Goal: Task Accomplishment & Management: Complete application form

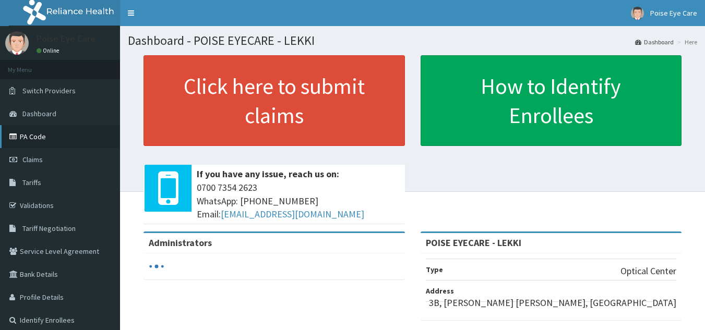
click at [41, 130] on link "PA Code" at bounding box center [60, 136] width 120 height 23
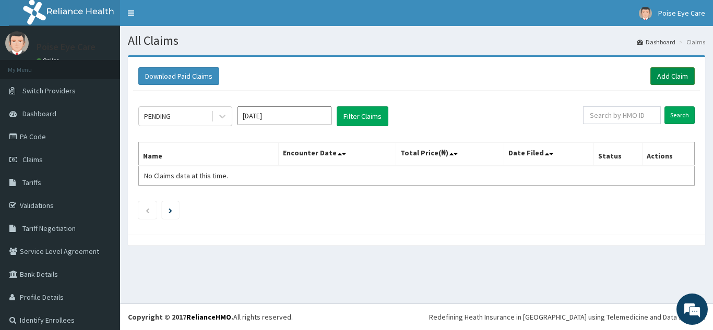
click at [656, 78] on link "Add Claim" at bounding box center [672, 76] width 44 height 18
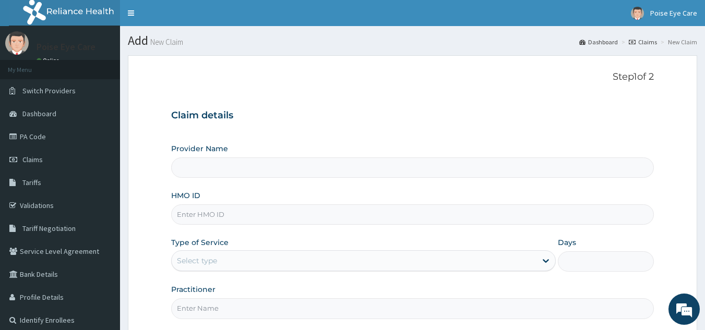
type input "POISE EYECARE - LEKKI"
click at [304, 211] on input "HMO ID" at bounding box center [412, 215] width 483 height 20
click at [222, 218] on input "CDC" at bounding box center [412, 215] width 483 height 20
type input "CDC/10056/A"
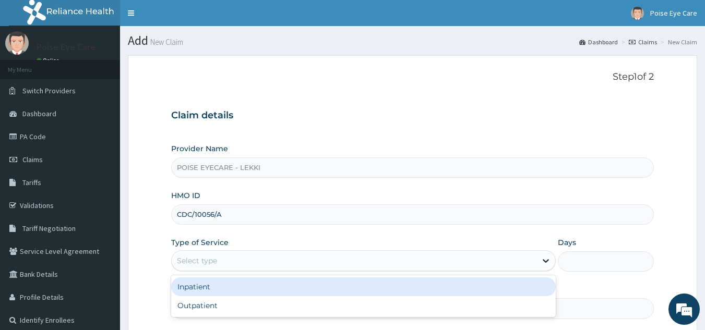
click at [544, 262] on icon at bounding box center [546, 262] width 6 height 4
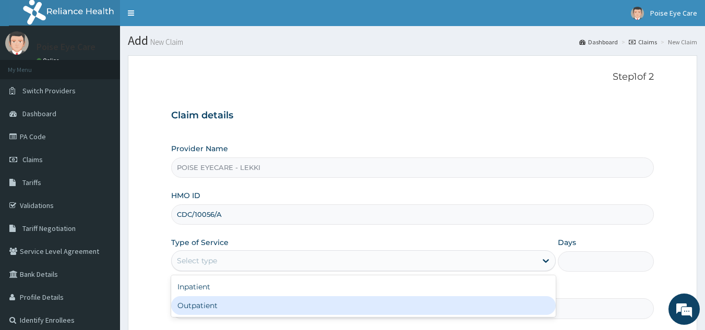
click at [323, 304] on div "Outpatient" at bounding box center [363, 305] width 385 height 19
type input "1"
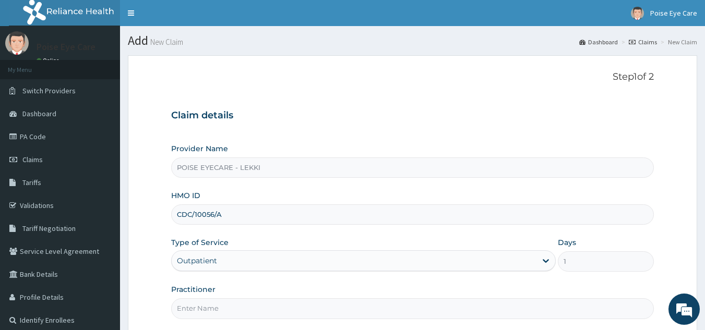
click at [353, 284] on div "Provider Name POISE EYECARE - LEKKI HMO ID CDC/10056/A Type of Service Outpatie…" at bounding box center [412, 231] width 483 height 175
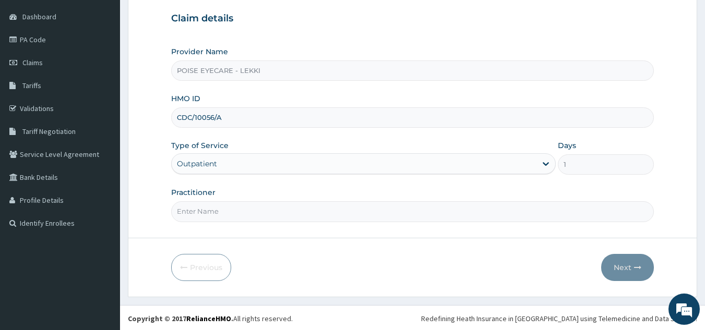
scroll to position [99, 0]
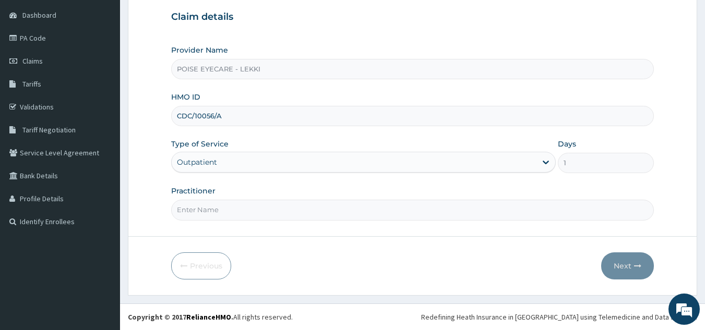
click at [577, 207] on input "Practitioner" at bounding box center [412, 210] width 483 height 20
type input "DR DANITA ESIEVO"
click at [634, 265] on icon "button" at bounding box center [637, 266] width 7 height 7
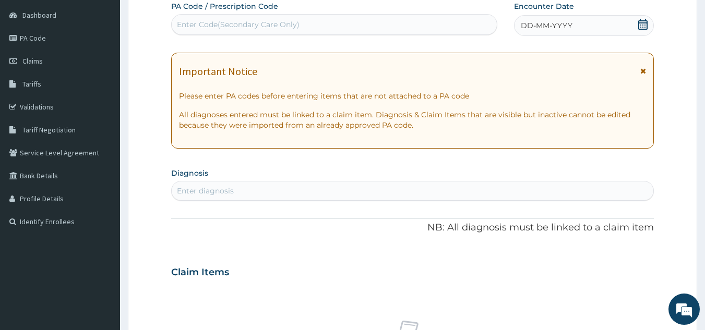
click at [331, 19] on div "Enter Code(Secondary Care Only)" at bounding box center [335, 24] width 326 height 17
drag, startPoint x: 331, startPoint y: 19, endPoint x: 264, endPoint y: 23, distance: 66.9
click at [264, 23] on div "Enter Code(Secondary Care Only)" at bounding box center [238, 24] width 123 height 10
drag, startPoint x: 264, startPoint y: 23, endPoint x: 187, endPoint y: 21, distance: 77.3
click at [187, 21] on div "Enter Code(Secondary Care Only)" at bounding box center [238, 24] width 123 height 10
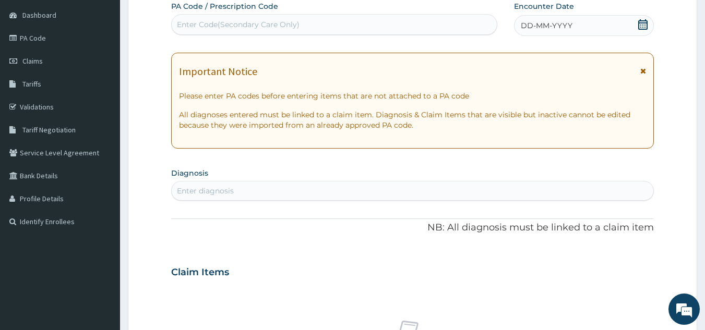
click at [187, 21] on div "Enter Code(Secondary Care Only)" at bounding box center [238, 24] width 123 height 10
type input "PA/DAB49E"
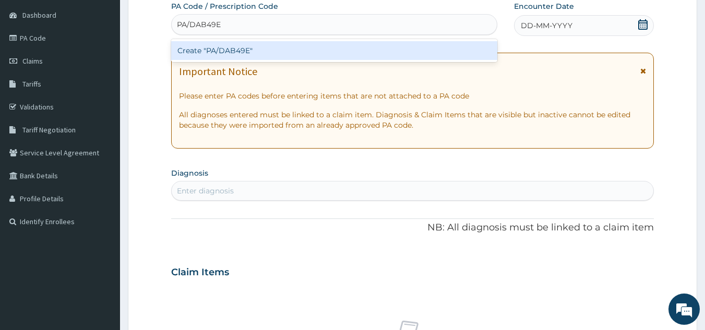
click at [218, 48] on div "Create "PA/DAB49E"" at bounding box center [334, 50] width 327 height 19
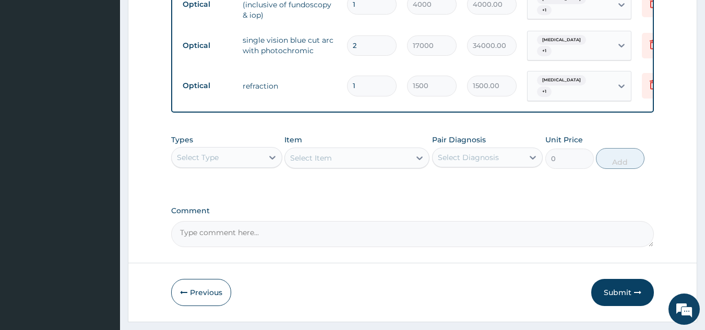
scroll to position [437, 0]
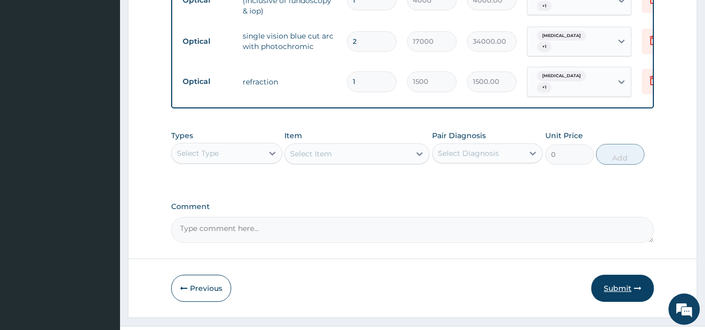
click at [622, 290] on button "Submit" at bounding box center [622, 288] width 63 height 27
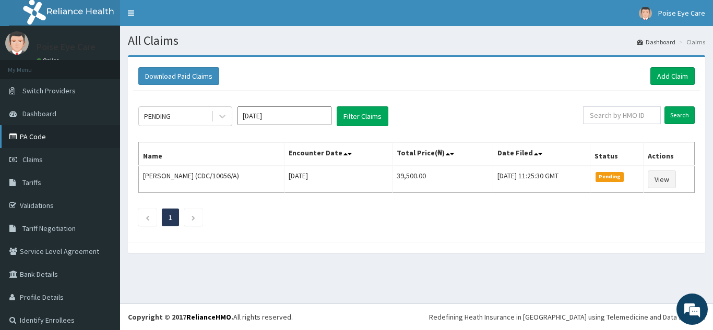
click at [32, 133] on link "PA Code" at bounding box center [60, 136] width 120 height 23
click at [660, 75] on link "Add Claim" at bounding box center [672, 76] width 44 height 18
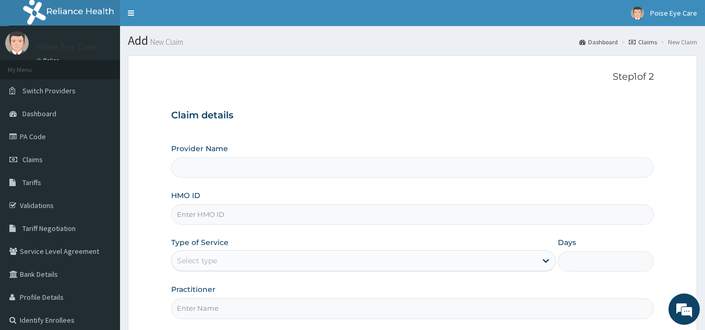
click at [291, 212] on input "HMO ID" at bounding box center [412, 215] width 483 height 20
type input "POISE EYECARE - LEKKI"
type input "DEL/10032/C"
click at [545, 263] on icon at bounding box center [546, 261] width 10 height 10
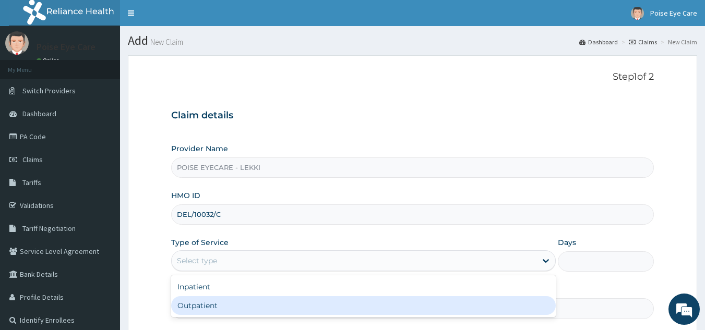
click at [500, 307] on div "Outpatient" at bounding box center [363, 305] width 385 height 19
type input "1"
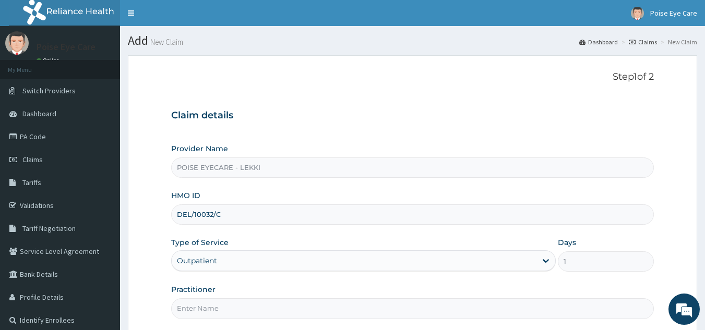
click at [502, 306] on input "Practitioner" at bounding box center [412, 309] width 483 height 20
type input "DR DANITA ESIEVO"
click at [275, 278] on div "Provider Name POISE EYECARE - LEKKI HMO ID DEL/10032/C Type of Service Outpatie…" at bounding box center [412, 231] width 483 height 175
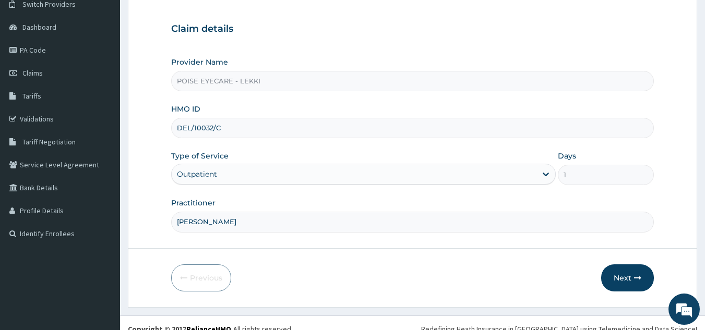
scroll to position [99, 0]
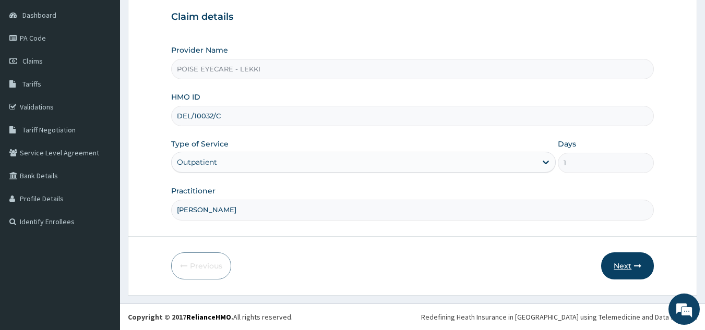
click at [624, 261] on button "Next" at bounding box center [627, 266] width 53 height 27
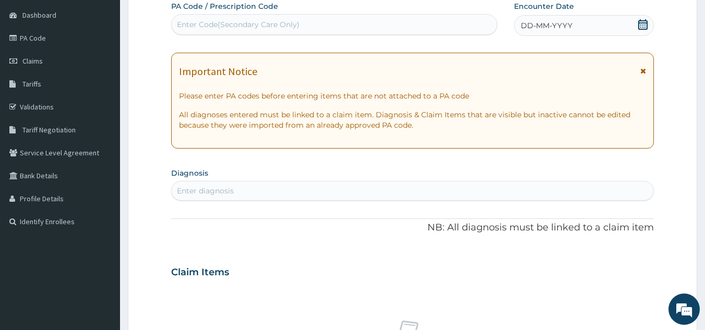
click at [449, 25] on div "Enter Code(Secondary Care Only)" at bounding box center [335, 24] width 326 height 17
type input "PA/D143A9"
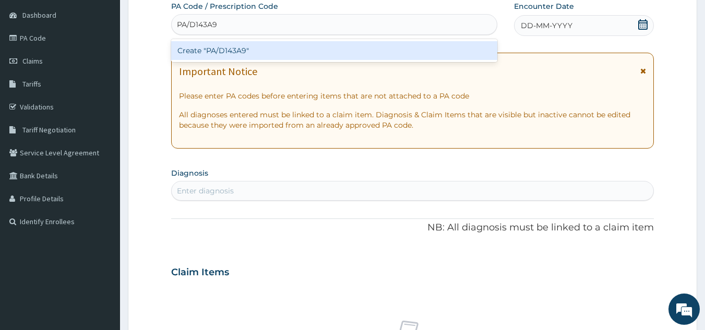
click at [242, 47] on div "Create "PA/D143A9"" at bounding box center [334, 50] width 327 height 19
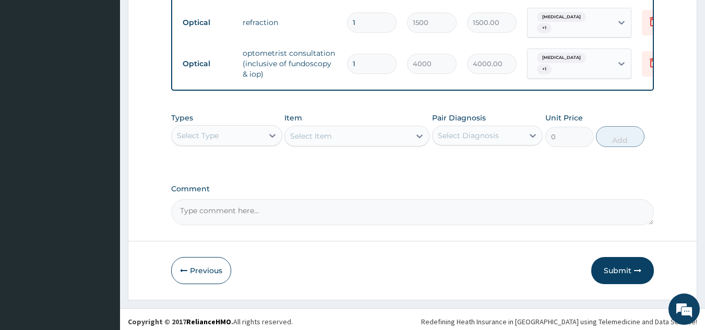
scroll to position [535, 0]
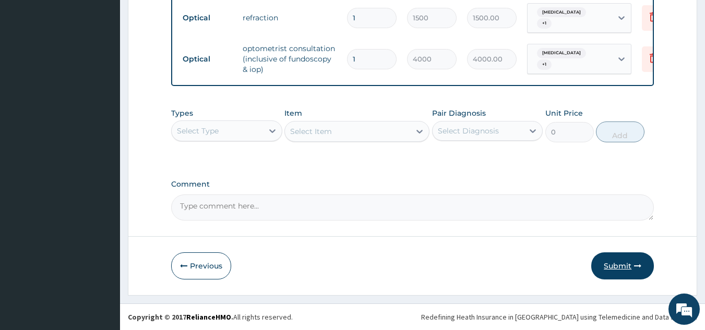
click at [609, 260] on button "Submit" at bounding box center [622, 266] width 63 height 27
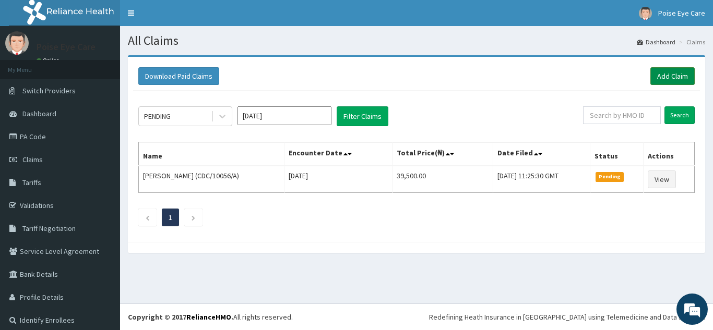
click at [664, 73] on link "Add Claim" at bounding box center [672, 76] width 44 height 18
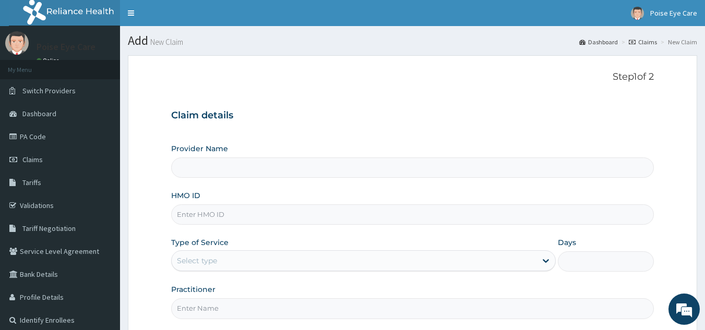
type input "POISE EYECARE - LEKKI"
click at [482, 209] on input "HMO ID" at bounding box center [412, 215] width 483 height 20
type input "DEL/10032/D"
click at [544, 264] on icon at bounding box center [546, 261] width 10 height 10
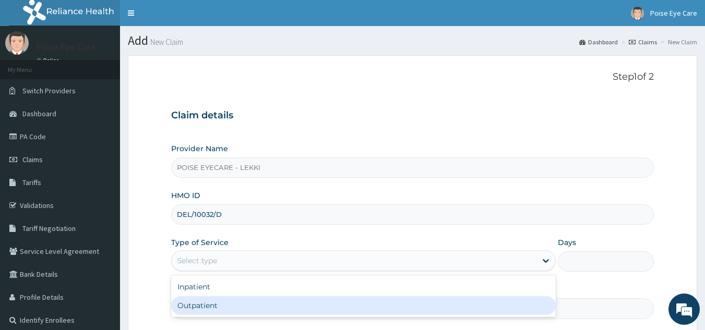
click at [390, 310] on div "Outpatient" at bounding box center [363, 305] width 385 height 19
type input "1"
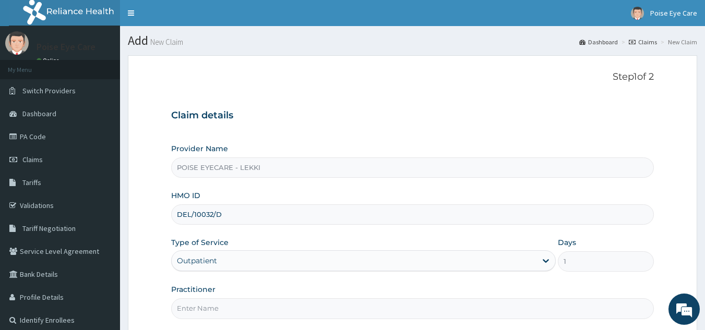
click at [390, 310] on input "Practitioner" at bounding box center [412, 309] width 483 height 20
type input "DR DANITA ESIEVO"
click at [306, 284] on div "Provider Name POISE EYECARE - LEKKI HMO ID DEL/10032/D Type of Service Outpatie…" at bounding box center [412, 231] width 483 height 175
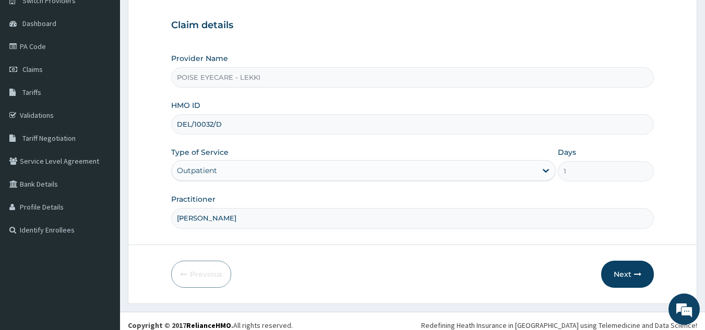
scroll to position [99, 0]
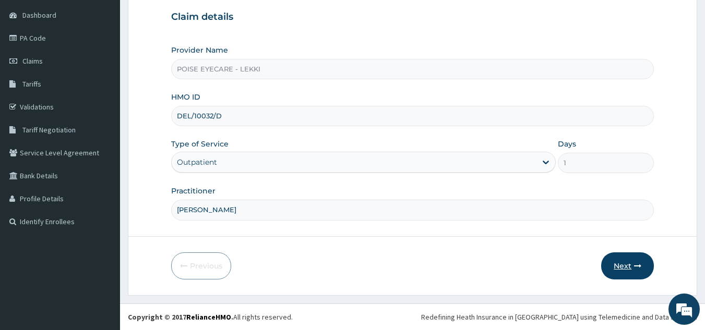
click at [640, 262] on button "Next" at bounding box center [627, 266] width 53 height 27
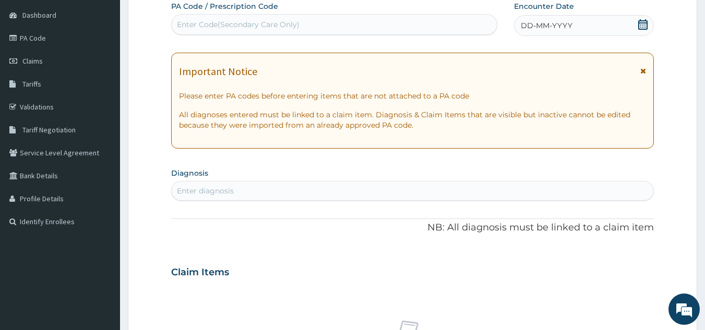
click at [355, 29] on div "Enter Code(Secondary Care Only)" at bounding box center [335, 24] width 326 height 17
type input "PA/D1AE61"
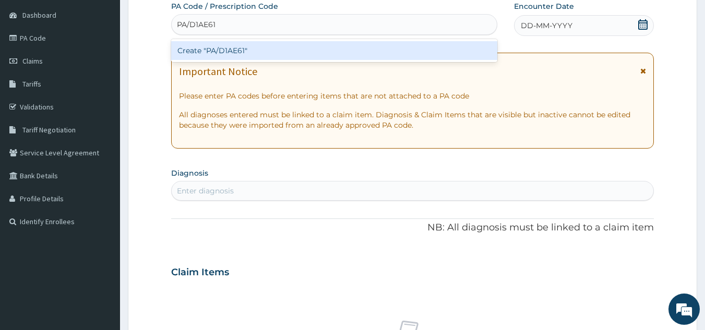
click at [235, 50] on div "Create "PA/D1AE61"" at bounding box center [334, 50] width 327 height 19
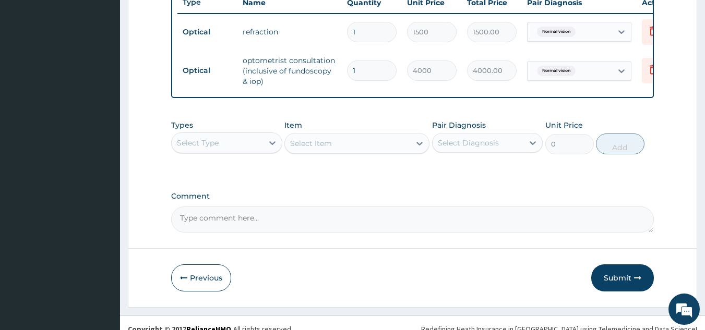
scroll to position [422, 0]
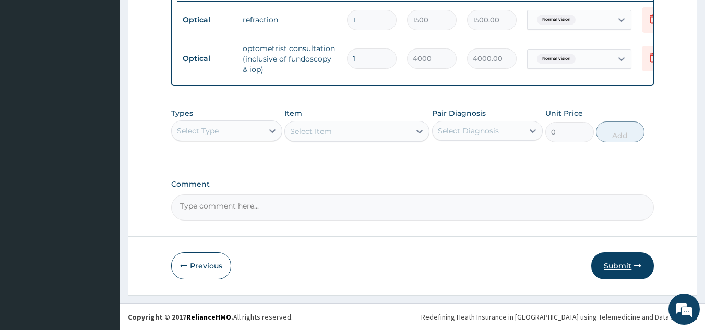
click at [625, 268] on button "Submit" at bounding box center [622, 266] width 63 height 27
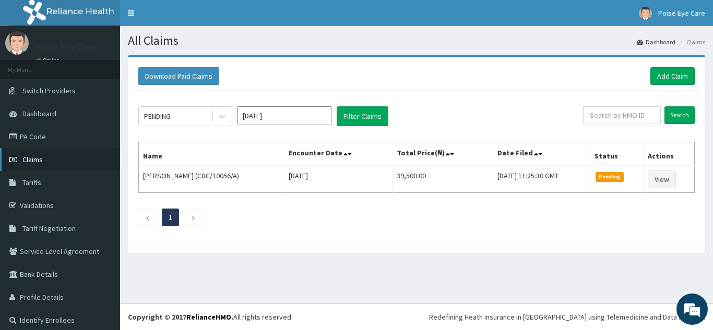
click at [37, 159] on span "Claims" at bounding box center [32, 159] width 20 height 9
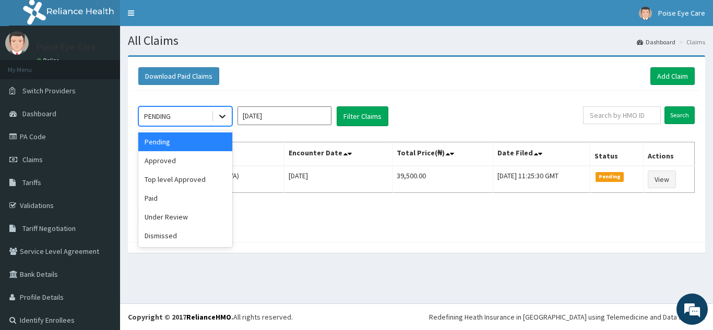
click at [220, 116] on icon at bounding box center [222, 117] width 6 height 4
click at [194, 144] on div "Pending" at bounding box center [185, 142] width 94 height 19
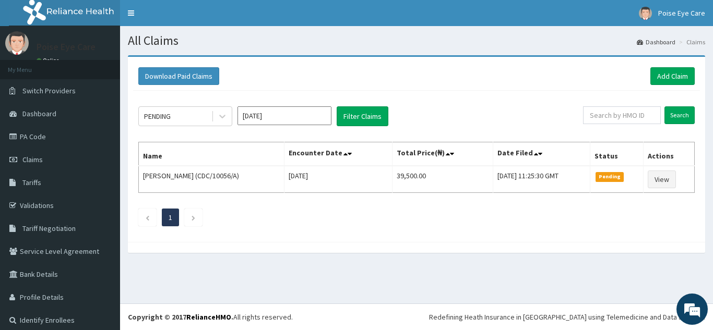
click at [303, 113] on input "Oct 2025" at bounding box center [285, 115] width 94 height 19
click at [373, 115] on button "Filter Claims" at bounding box center [363, 116] width 52 height 20
click at [373, 114] on button "Filter Claims" at bounding box center [363, 116] width 52 height 20
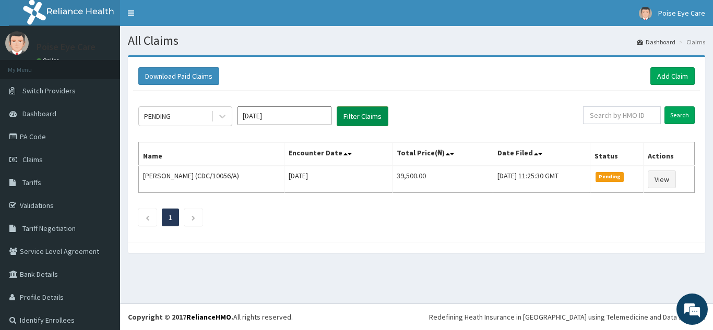
click at [373, 114] on button "Filter Claims" at bounding box center [363, 116] width 52 height 20
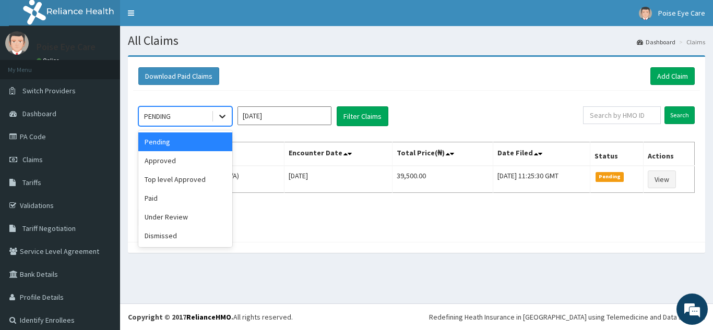
click at [223, 115] on icon at bounding box center [222, 116] width 10 height 10
click at [175, 196] on div "Paid" at bounding box center [185, 198] width 94 height 19
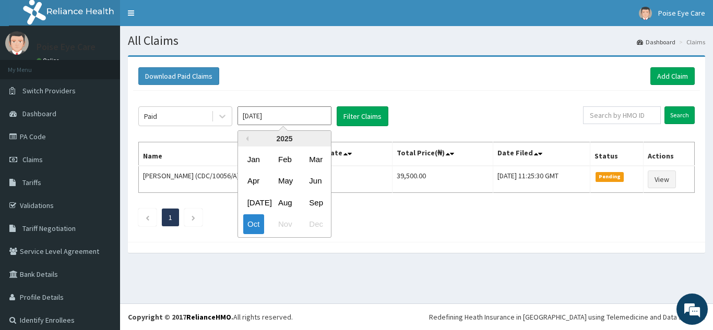
click at [300, 118] on input "Oct 2025" at bounding box center [285, 115] width 94 height 19
click at [319, 177] on div "Jun" at bounding box center [315, 181] width 21 height 19
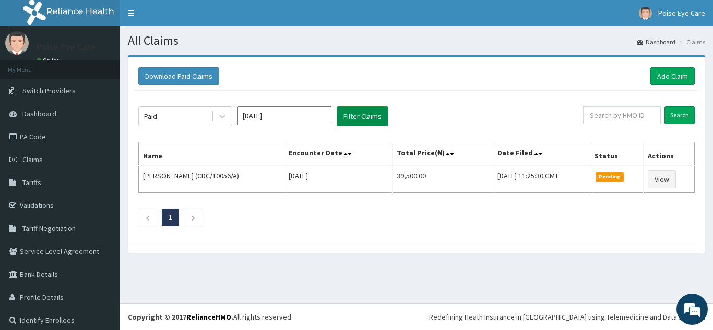
click at [358, 118] on button "Filter Claims" at bounding box center [363, 116] width 52 height 20
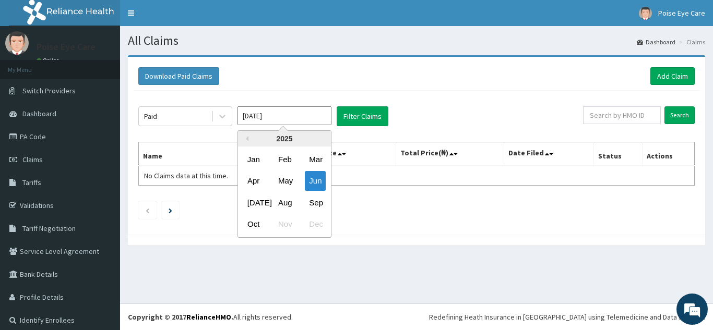
click at [302, 115] on input "Jun 2025" at bounding box center [285, 115] width 94 height 19
click at [256, 204] on div "Jul" at bounding box center [253, 202] width 21 height 19
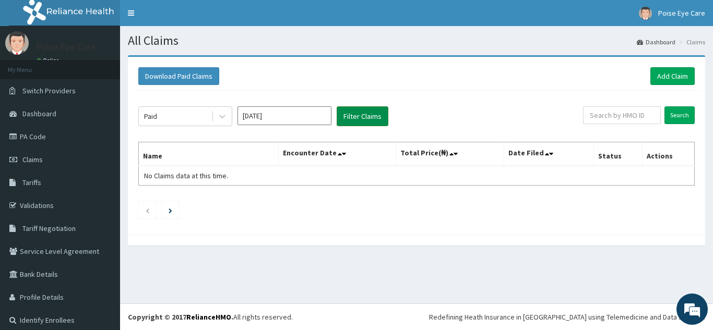
click at [362, 120] on button "Filter Claims" at bounding box center [363, 116] width 52 height 20
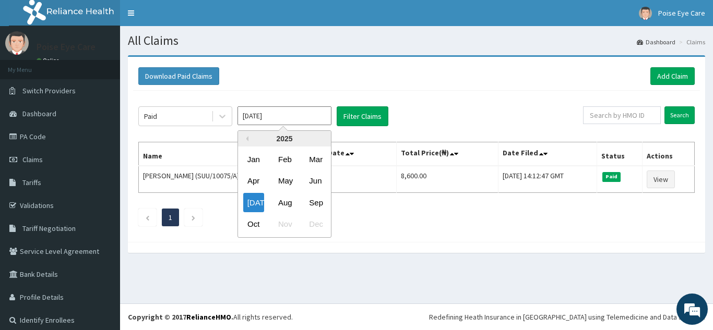
click at [322, 115] on input "Jul 2025" at bounding box center [285, 115] width 94 height 19
click at [288, 201] on div "Aug" at bounding box center [284, 202] width 21 height 19
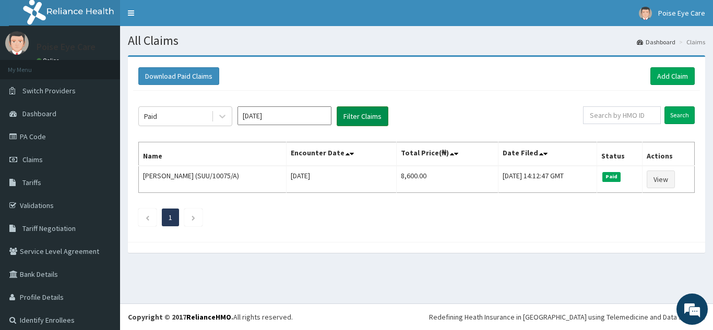
click at [371, 121] on button "Filter Claims" at bounding box center [363, 116] width 52 height 20
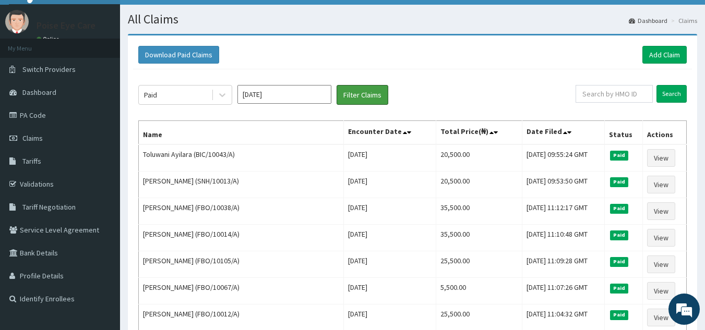
scroll to position [20, 0]
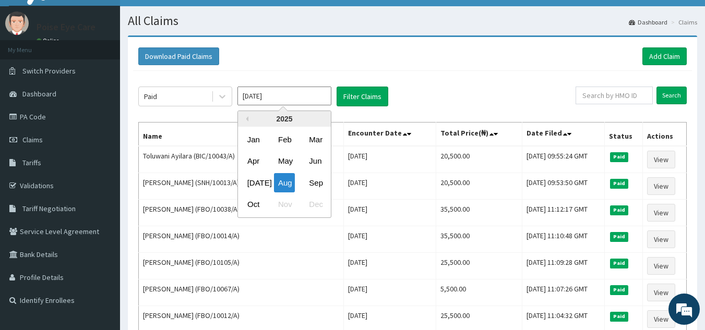
click at [319, 94] on input "Aug 2025" at bounding box center [285, 96] width 94 height 19
click at [318, 182] on div "Sep" at bounding box center [315, 182] width 21 height 19
type input "Sep 2025"
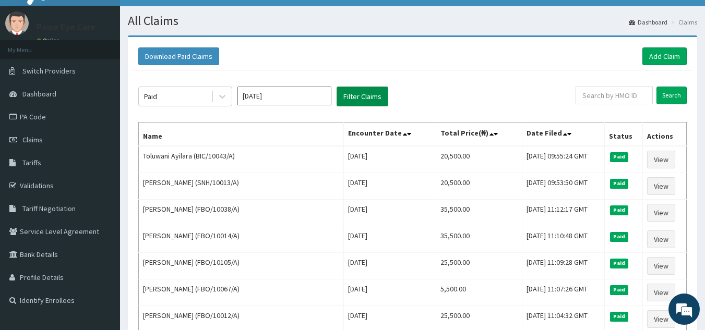
click at [363, 101] on button "Filter Claims" at bounding box center [363, 97] width 52 height 20
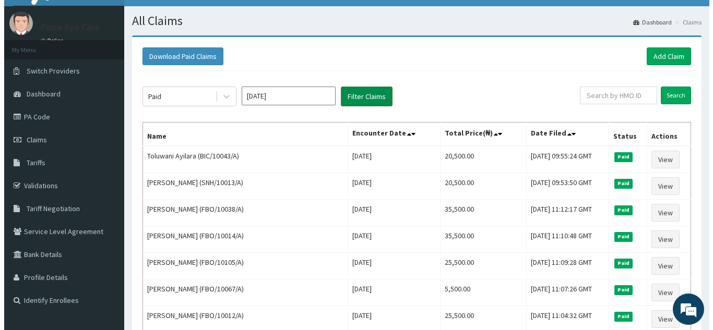
scroll to position [0, 0]
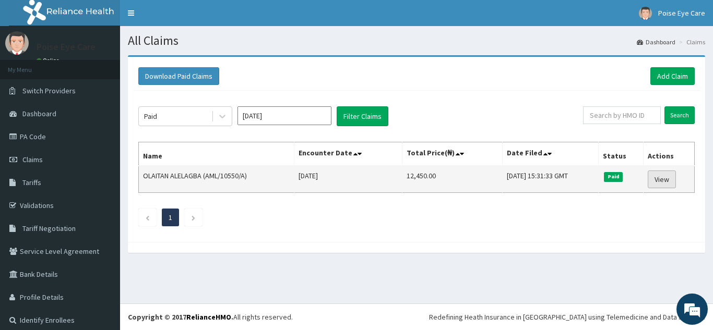
click at [664, 182] on link "View" at bounding box center [662, 180] width 28 height 18
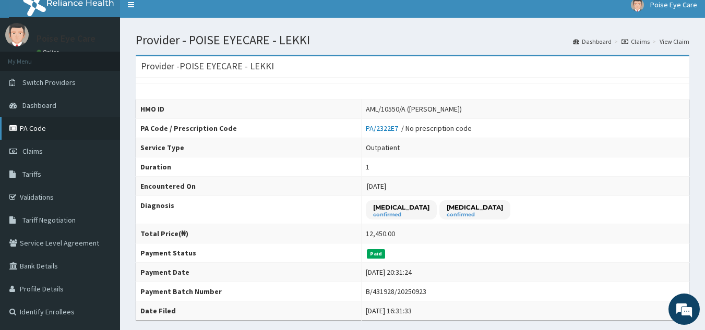
click at [33, 125] on link "PA Code" at bounding box center [60, 128] width 120 height 23
